Goal: Check status: Check status

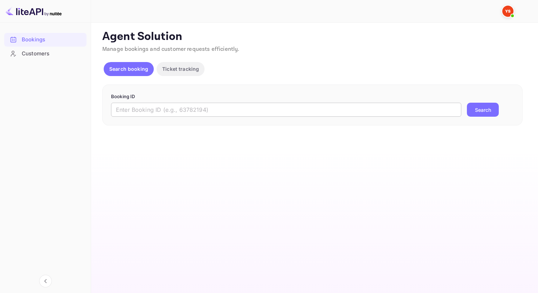
click at [256, 107] on input "text" at bounding box center [286, 110] width 350 height 14
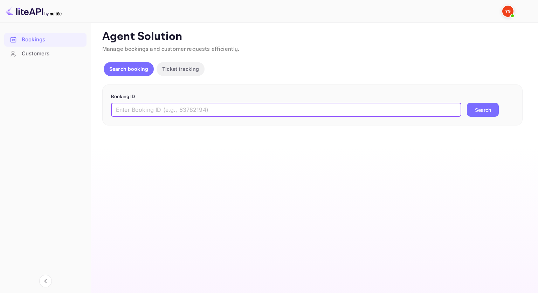
paste input "8901256"
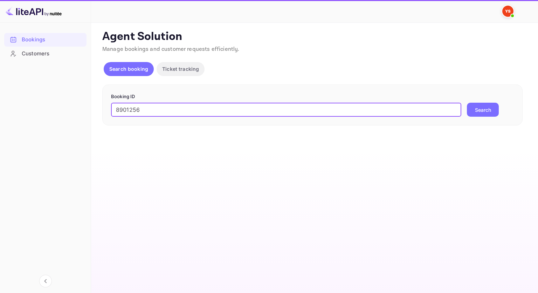
type input "8901256"
click at [486, 111] on button "Search" at bounding box center [483, 110] width 32 height 14
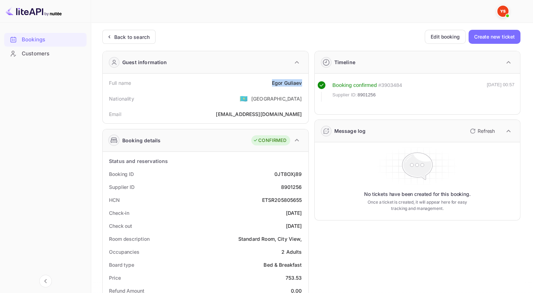
drag, startPoint x: 299, startPoint y: 84, endPoint x: 272, endPoint y: 87, distance: 26.4
click at [272, 87] on div "Full name [PERSON_NAME]" at bounding box center [205, 82] width 200 height 13
click at [292, 184] on div "8901256" at bounding box center [291, 186] width 21 height 7
copy div "8901256"
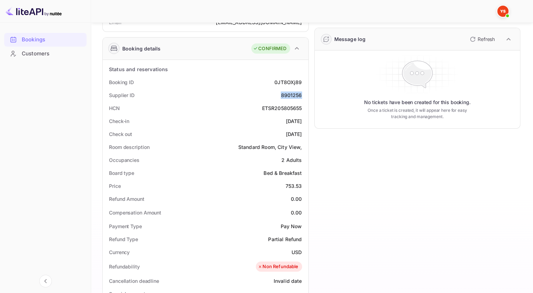
scroll to position [140, 0]
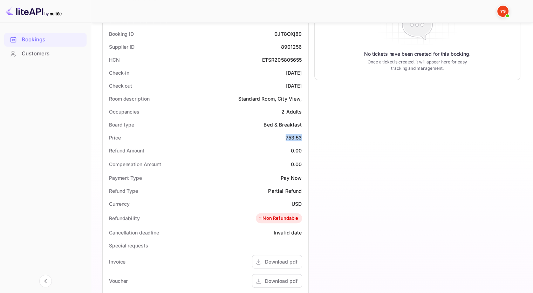
drag, startPoint x: 283, startPoint y: 137, endPoint x: 301, endPoint y: 136, distance: 17.9
click at [301, 136] on div "Price 753.53" at bounding box center [205, 137] width 200 height 13
copy div "753.53"
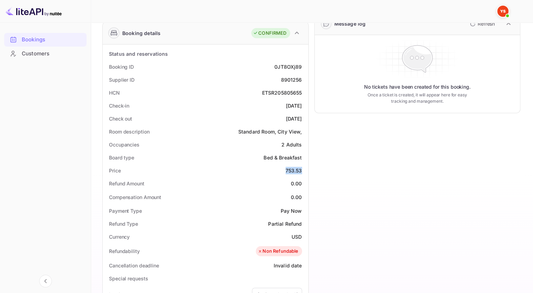
scroll to position [0, 0]
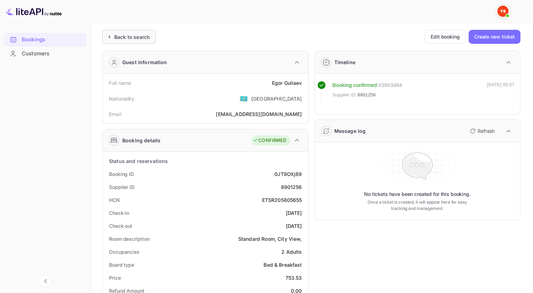
click at [136, 40] on div "Back to search" at bounding box center [131, 36] width 35 height 7
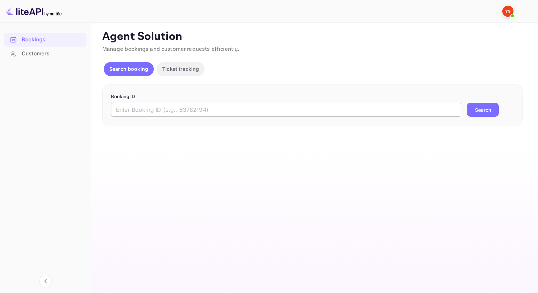
click at [231, 108] on input "text" at bounding box center [286, 110] width 350 height 14
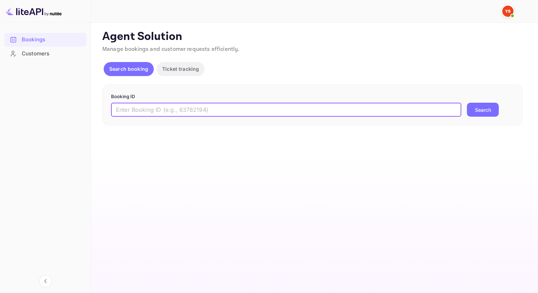
paste input "9525207"
type input "9525207"
click at [485, 109] on button "Search" at bounding box center [483, 110] width 32 height 14
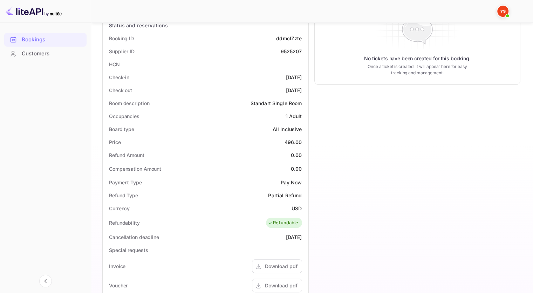
scroll to position [75, 0]
